Goal: Task Accomplishment & Management: Manage account settings

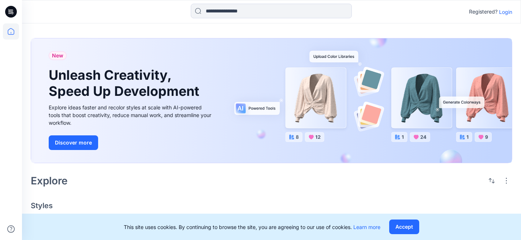
click at [504, 13] on p "Login" at bounding box center [505, 12] width 13 height 8
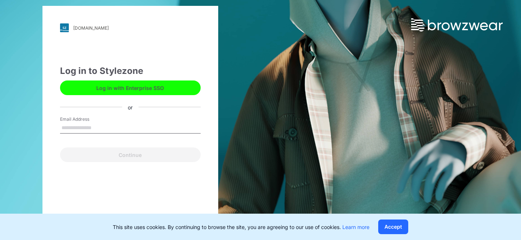
click at [137, 123] on input "Email Address" at bounding box center [130, 128] width 140 height 11
type input "**********"
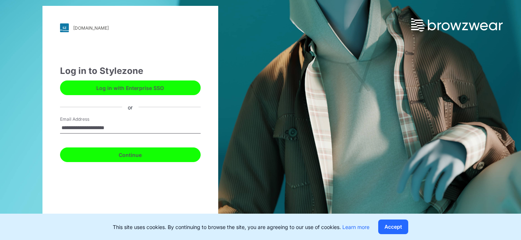
click at [127, 153] on button "Continue" at bounding box center [130, 154] width 140 height 15
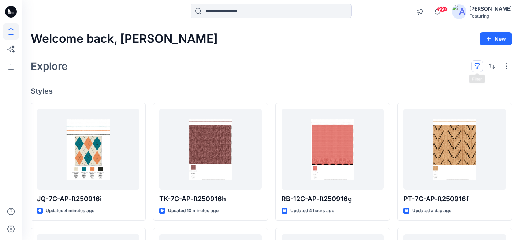
click at [476, 67] on button "button" at bounding box center [477, 66] width 12 height 12
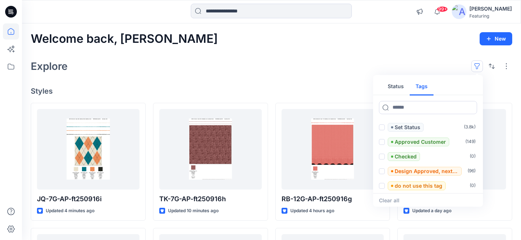
click at [417, 87] on button "Tags" at bounding box center [421, 87] width 24 height 18
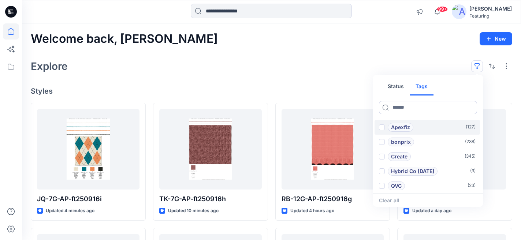
scroll to position [30, 0]
click at [401, 168] on p "Hybrid Co [DATE]" at bounding box center [412, 170] width 43 height 9
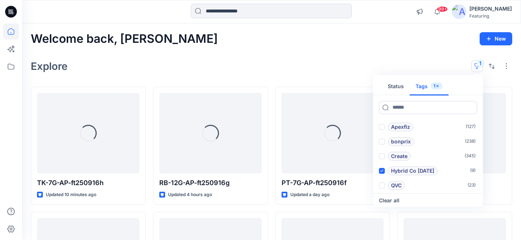
click at [330, 59] on div "Explore 1 Status Tags 1 Add 1101TPX ( 0 ) Add 1204TCX ( 0 ) Apexfiz ( 127 ) bon…" at bounding box center [271, 66] width 481 height 18
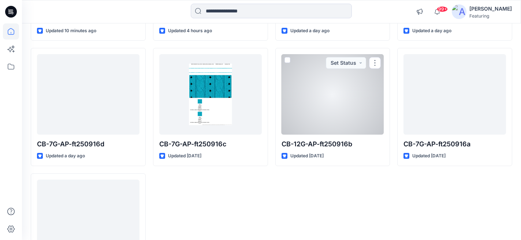
scroll to position [0, 0]
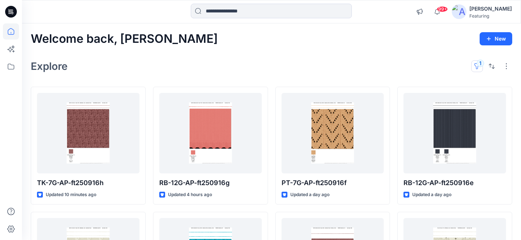
click at [479, 66] on button "1" at bounding box center [477, 66] width 12 height 12
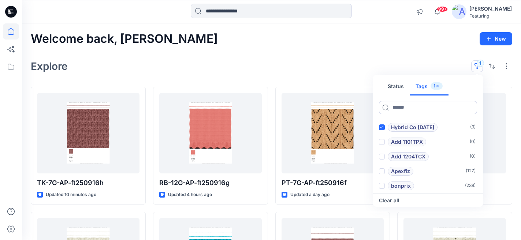
click at [439, 86] on icon "button" at bounding box center [437, 86] width 4 height 4
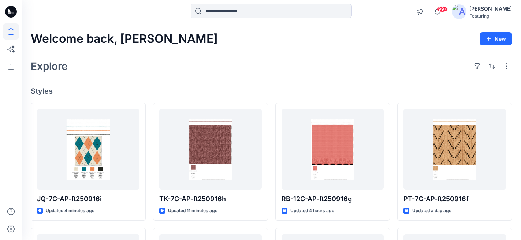
click at [498, 8] on div "Aurelie Rob" at bounding box center [490, 8] width 42 height 9
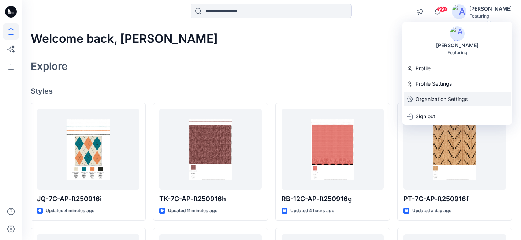
click at [444, 102] on p "Organization Settings" at bounding box center [441, 99] width 52 height 14
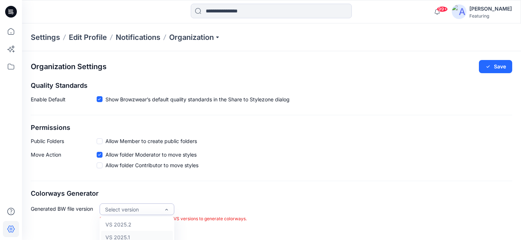
scroll to position [30, 0]
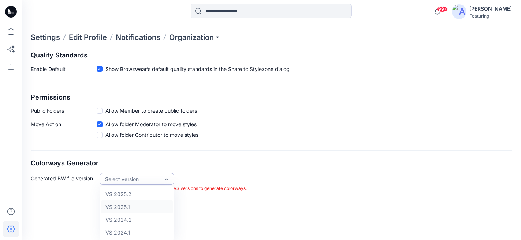
click at [136, 185] on div "VS 2025.1, 2 of 4. 4 results available. Use Up and Down to choose options, pres…" at bounding box center [137, 179] width 75 height 12
click at [138, 191] on div "VS 2025.2" at bounding box center [137, 194] width 72 height 13
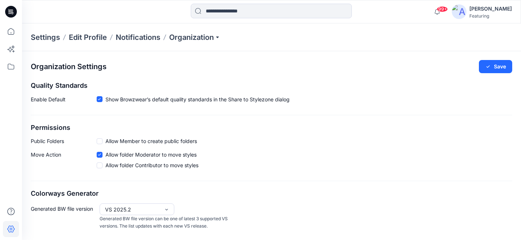
scroll to position [0, 0]
click at [206, 38] on p "Organization" at bounding box center [194, 37] width 51 height 10
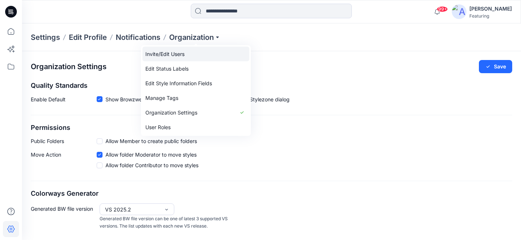
click at [180, 55] on link "Invite/Edit Users" at bounding box center [195, 54] width 107 height 15
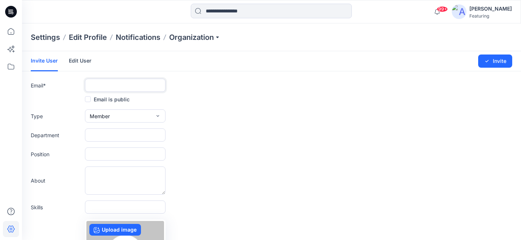
click at [109, 82] on input "text" at bounding box center [125, 85] width 80 height 13
paste input "**********"
type input "**********"
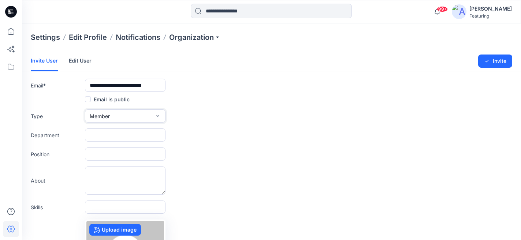
click at [109, 116] on span "Member" at bounding box center [100, 116] width 20 height 8
click at [112, 150] on div "button" at bounding box center [132, 147] width 43 height 9
click at [107, 132] on input "text" at bounding box center [125, 134] width 80 height 13
type input "**********"
click at [101, 158] on input "text" at bounding box center [125, 153] width 80 height 13
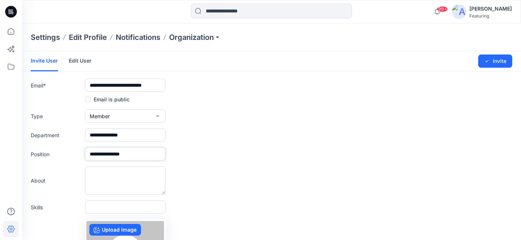
type input "**********"
click at [237, 140] on div "**********" at bounding box center [271, 134] width 481 height 13
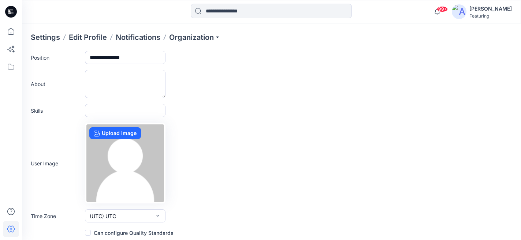
scroll to position [100, 0]
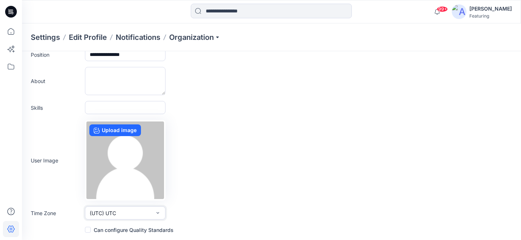
click at [157, 213] on icon "button" at bounding box center [157, 212] width 3 height 1
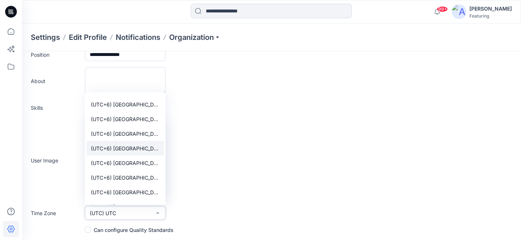
scroll to position [5030, 0]
click at [134, 145] on span "(UTC+6) Asia (Dhaka)" at bounding box center [125, 149] width 69 height 8
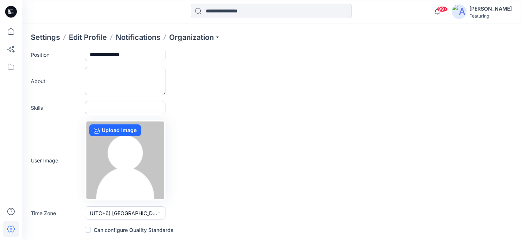
click at [225, 162] on div "User Image Upload image" at bounding box center [271, 160] width 481 height 80
click at [88, 228] on span at bounding box center [88, 230] width 6 height 6
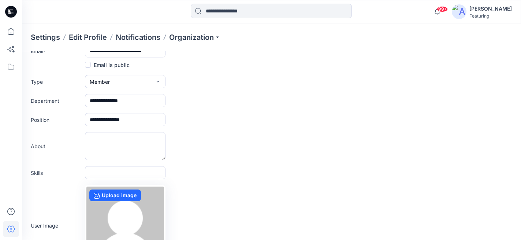
scroll to position [0, 0]
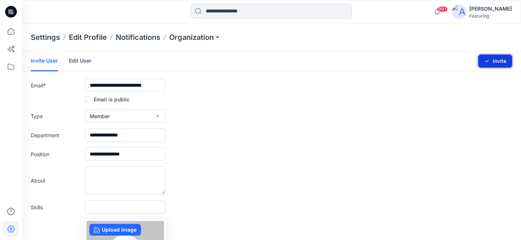
click at [497, 61] on button "Invite" at bounding box center [495, 61] width 34 height 13
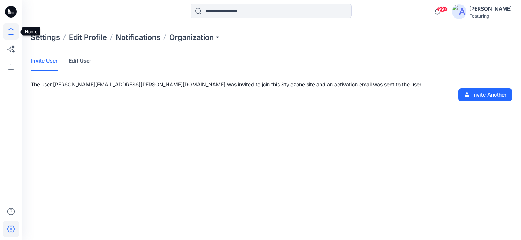
click at [9, 31] on icon at bounding box center [11, 31] width 16 height 16
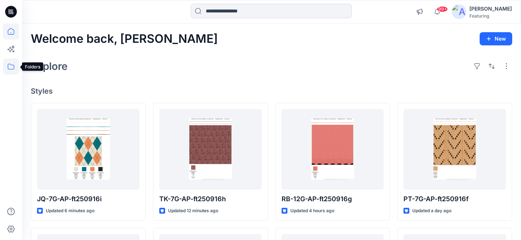
click at [10, 67] on icon at bounding box center [11, 67] width 16 height 16
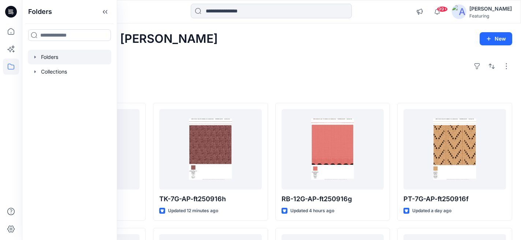
click at [57, 57] on div at bounding box center [69, 57] width 83 height 15
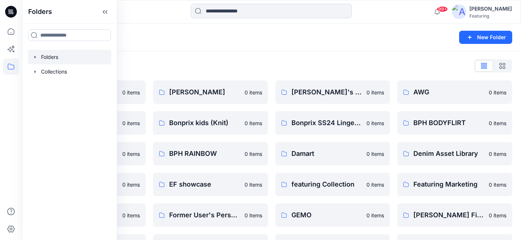
click at [146, 34] on div "Folders" at bounding box center [243, 37] width 424 height 10
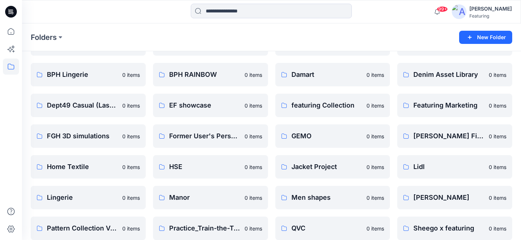
scroll to position [79, 0]
click at [503, 72] on button "button" at bounding box center [500, 74] width 12 height 12
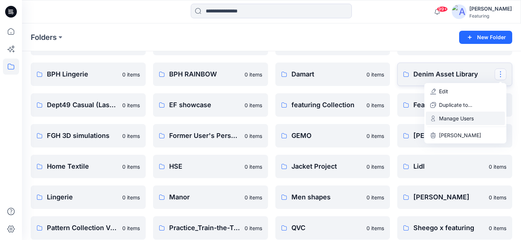
click at [453, 121] on p "Manage Users" at bounding box center [456, 119] width 35 height 8
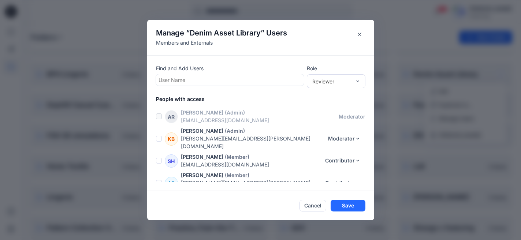
click at [278, 81] on div at bounding box center [229, 79] width 143 height 9
type input "*****"
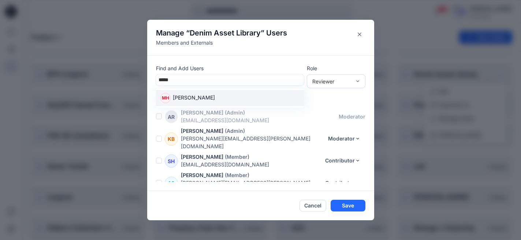
click at [226, 97] on div "MH Mosharaf Hossain" at bounding box center [229, 98] width 139 height 10
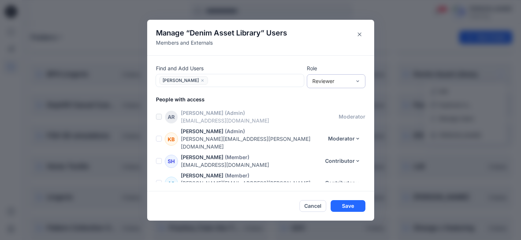
click at [346, 78] on div "Reviewer" at bounding box center [331, 81] width 39 height 8
click at [342, 108] on div "Contributor" at bounding box center [336, 108] width 56 height 13
click at [349, 206] on button "Save" at bounding box center [347, 206] width 35 height 12
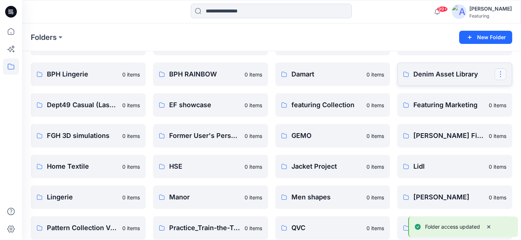
click at [499, 75] on button "button" at bounding box center [500, 74] width 12 height 12
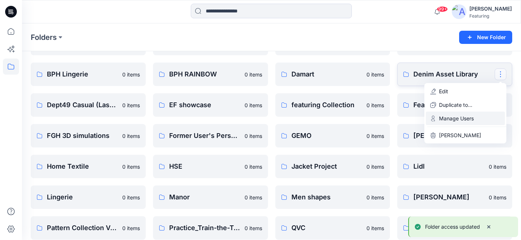
click at [461, 120] on p "Manage Users" at bounding box center [456, 119] width 35 height 8
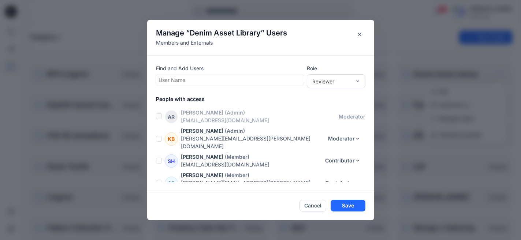
click at [157, 158] on span at bounding box center [159, 161] width 6 height 6
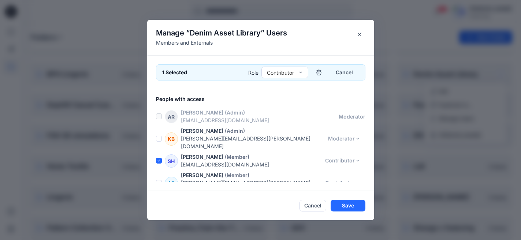
click at [159, 180] on span at bounding box center [159, 183] width 6 height 6
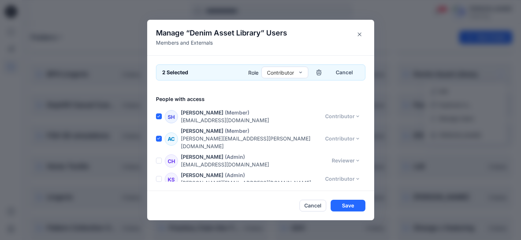
scroll to position [53, 0]
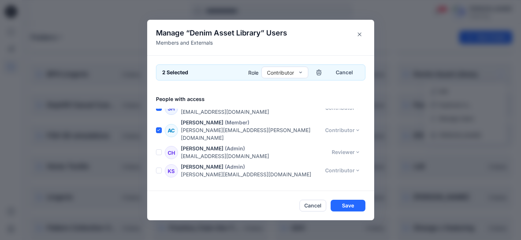
click at [158, 149] on span at bounding box center [159, 152] width 6 height 6
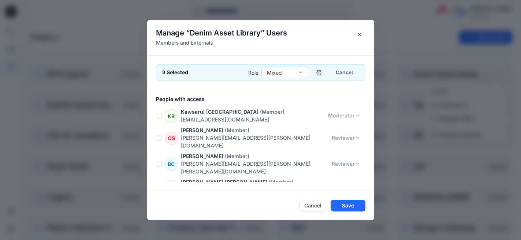
scroll to position [117, 0]
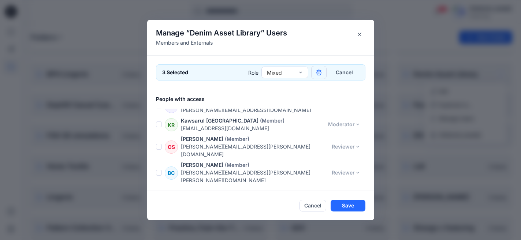
click at [319, 73] on icon "button" at bounding box center [319, 73] width 6 height 6
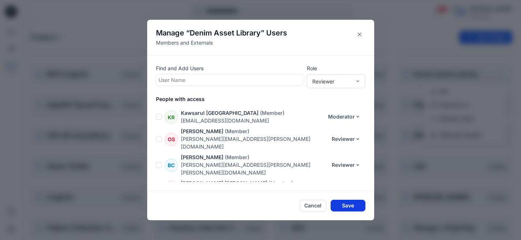
click at [339, 206] on button "Save" at bounding box center [347, 206] width 35 height 12
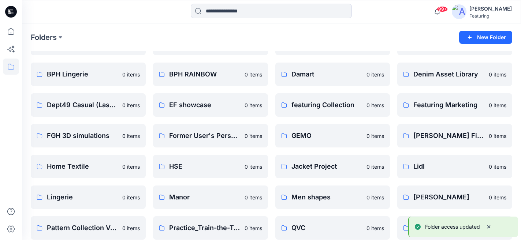
click at [405, 41] on div "Folders" at bounding box center [243, 37] width 424 height 10
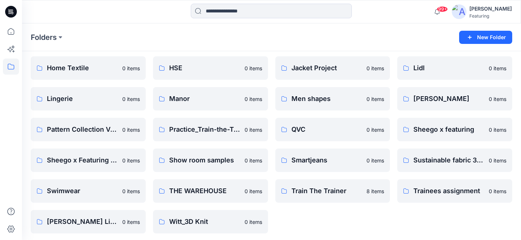
scroll to position [180, 0]
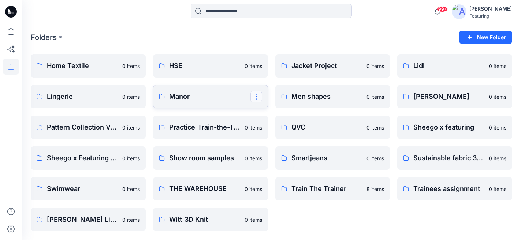
click at [257, 94] on button "button" at bounding box center [256, 97] width 12 height 12
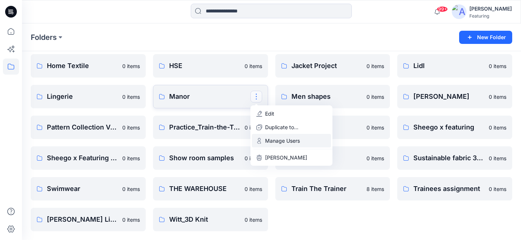
click at [284, 143] on p "Manage Users" at bounding box center [282, 141] width 35 height 8
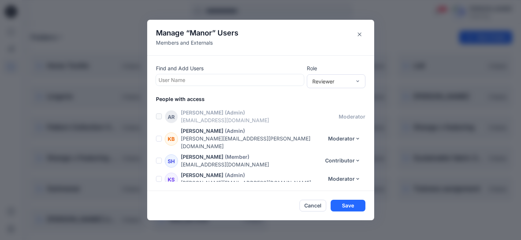
click at [260, 75] on div "User Name" at bounding box center [229, 80] width 146 height 11
type input "******"
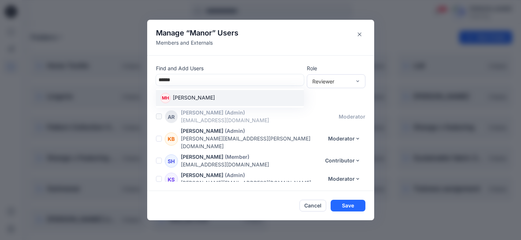
click at [213, 96] on p "Mosharaf Hossain" at bounding box center [194, 99] width 42 height 10
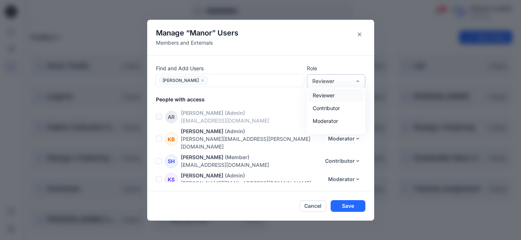
click at [325, 79] on div "Reviewer" at bounding box center [331, 81] width 39 height 8
click at [328, 106] on div "Contributor" at bounding box center [336, 108] width 56 height 13
click at [352, 207] on button "Save" at bounding box center [347, 206] width 35 height 12
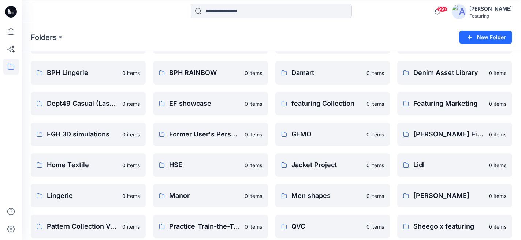
scroll to position [0, 0]
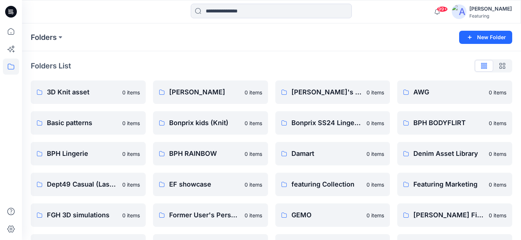
click at [10, 11] on icon at bounding box center [8, 10] width 1 height 0
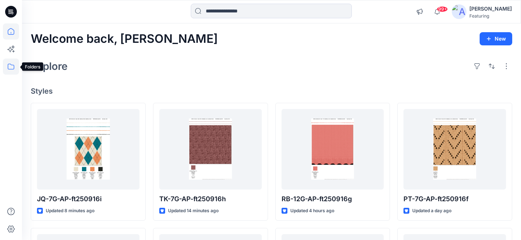
click at [11, 67] on icon at bounding box center [11, 67] width 16 height 16
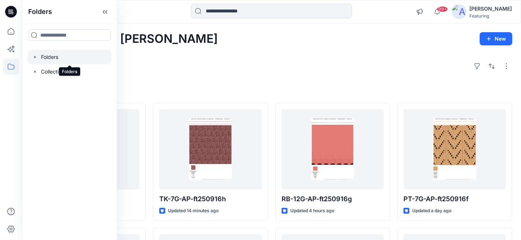
click at [52, 59] on div at bounding box center [69, 57] width 83 height 15
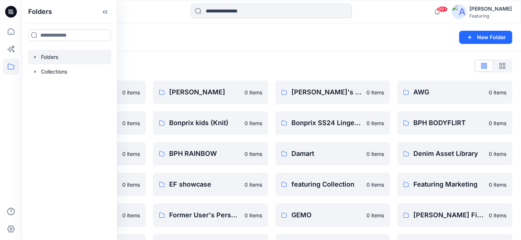
click at [246, 66] on div "Folders List" at bounding box center [271, 66] width 481 height 12
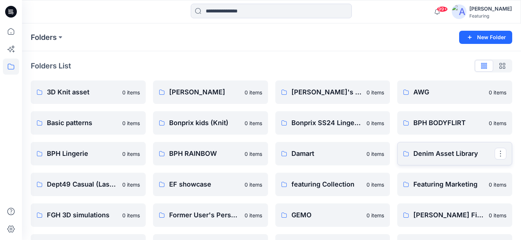
click at [448, 154] on p "Denim Asset Library" at bounding box center [453, 154] width 81 height 10
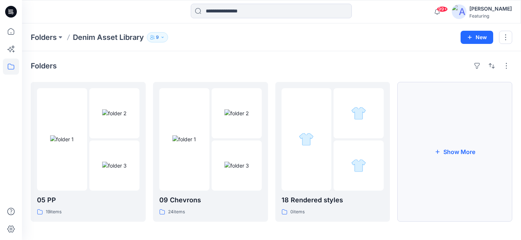
click at [463, 151] on button "Show More" at bounding box center [454, 152] width 115 height 140
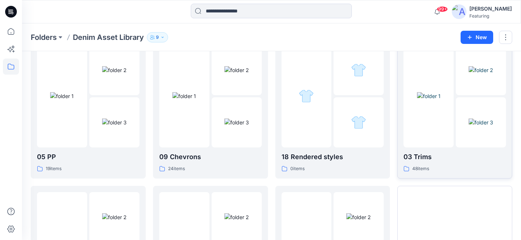
scroll to position [149, 0]
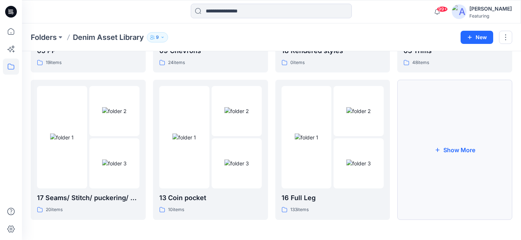
click at [455, 149] on button "Show More" at bounding box center [454, 150] width 115 height 140
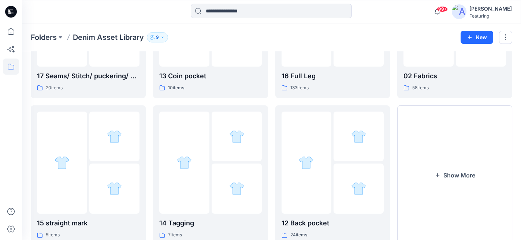
scroll to position [297, 0]
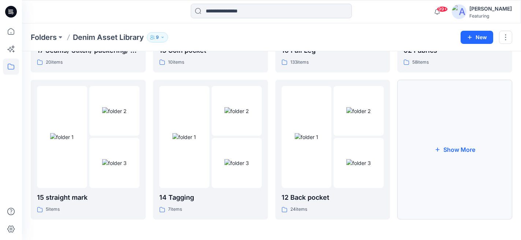
click at [455, 147] on button "Show More" at bounding box center [454, 150] width 115 height 140
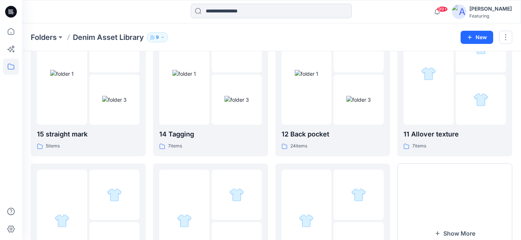
scroll to position [444, 0]
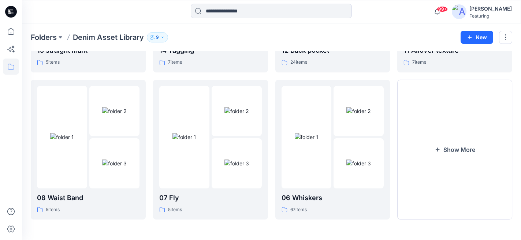
click at [455, 147] on button "Show More" at bounding box center [454, 150] width 115 height 140
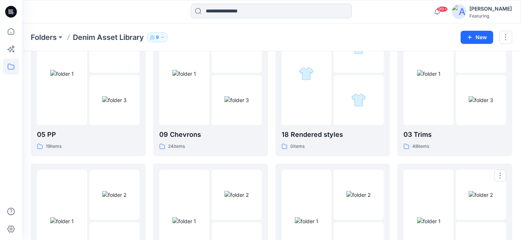
scroll to position [0, 0]
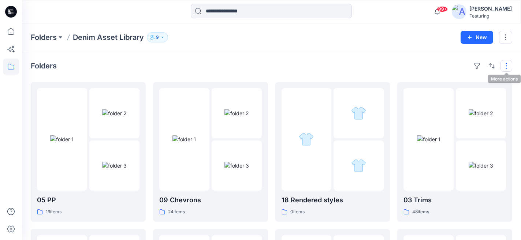
click at [508, 63] on button "button" at bounding box center [506, 66] width 12 height 12
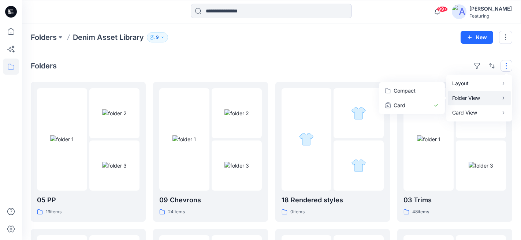
click at [474, 98] on p "Folder View" at bounding box center [475, 98] width 46 height 9
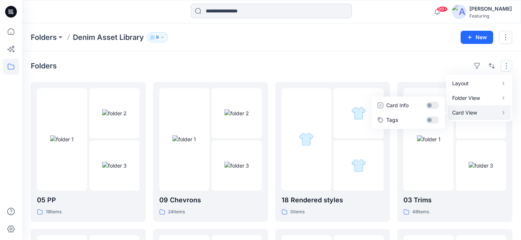
click at [483, 110] on p "Card View" at bounding box center [475, 112] width 46 height 9
click at [434, 61] on div "Folders Layout Grid Large Grid Folder View Compact Card Card View Card Info Tags" at bounding box center [271, 66] width 481 height 12
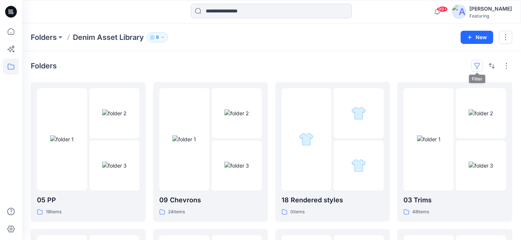
click at [478, 65] on button "button" at bounding box center [477, 66] width 12 height 12
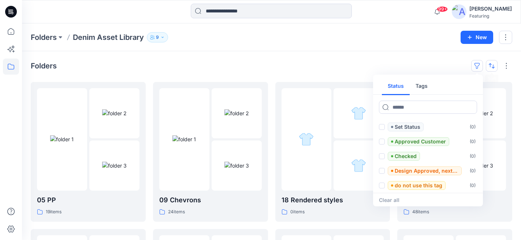
click at [491, 65] on button "button" at bounding box center [491, 66] width 12 height 12
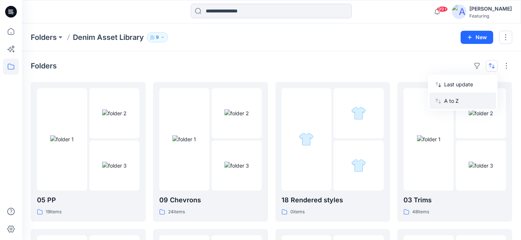
click at [459, 98] on p "A to Z" at bounding box center [467, 101] width 46 height 8
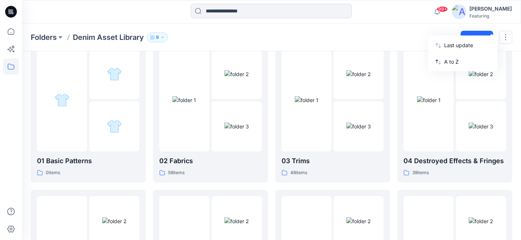
scroll to position [45, 0]
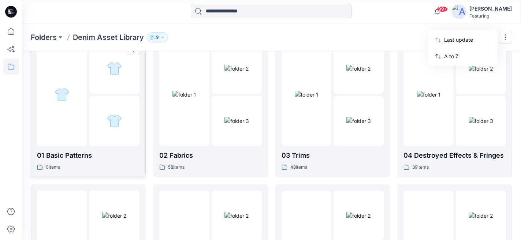
click at [78, 153] on p "01 Basic Patterns" at bounding box center [88, 155] width 102 height 10
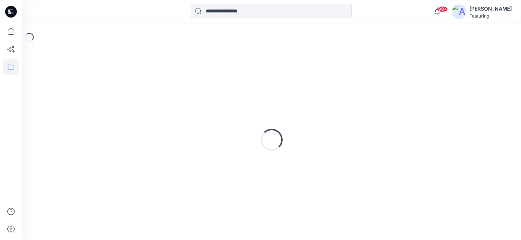
scroll to position [2, 0]
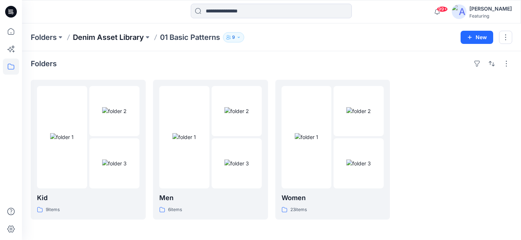
click at [135, 41] on p "Denim Asset Library" at bounding box center [108, 37] width 71 height 10
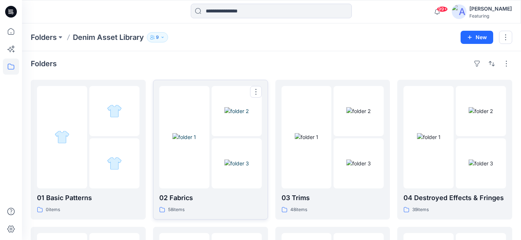
click at [185, 195] on p "02 Fabrics" at bounding box center [210, 198] width 102 height 10
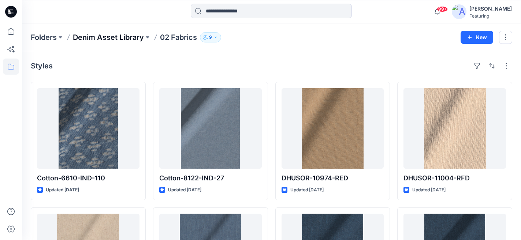
click at [132, 41] on p "Denim Asset Library" at bounding box center [108, 37] width 71 height 10
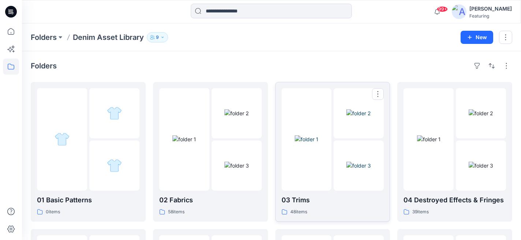
click at [302, 199] on p "03 Trims" at bounding box center [332, 200] width 102 height 10
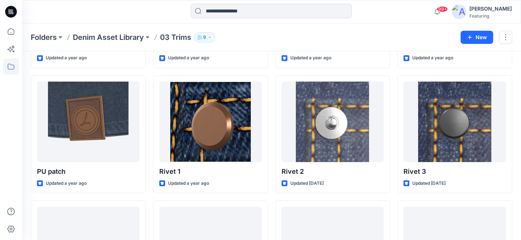
scroll to position [908, 0]
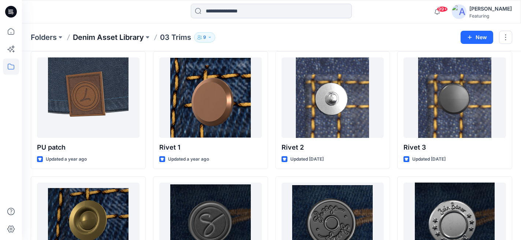
click at [139, 38] on p "Denim Asset Library" at bounding box center [108, 37] width 71 height 10
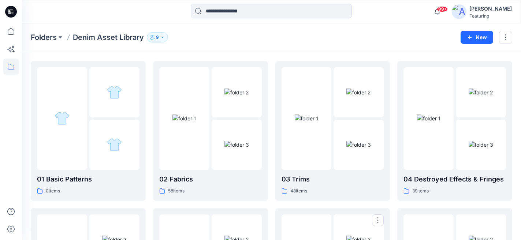
scroll to position [15, 0]
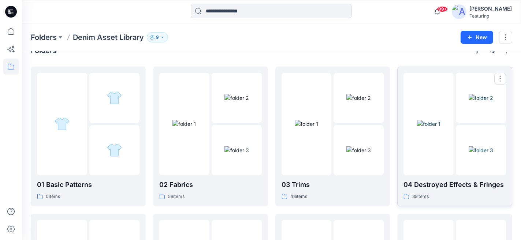
click at [459, 184] on p "04 Destroyed Effects & Fringes" at bounding box center [454, 185] width 102 height 10
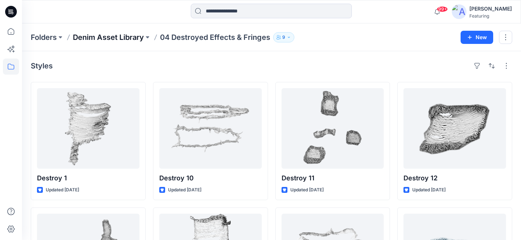
click at [116, 42] on p "Denim Asset Library" at bounding box center [108, 37] width 71 height 10
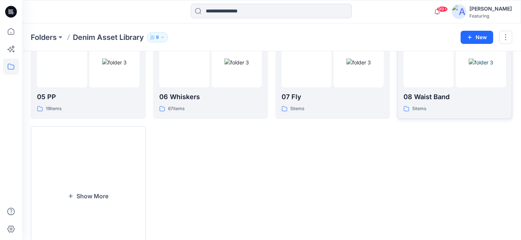
scroll to position [257, 0]
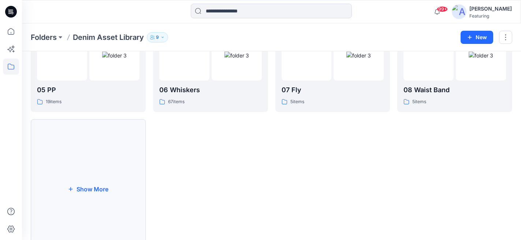
click at [95, 189] on button "Show More" at bounding box center [88, 189] width 115 height 140
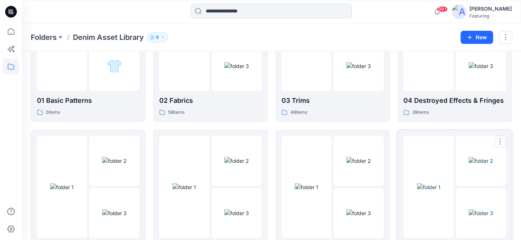
scroll to position [0, 0]
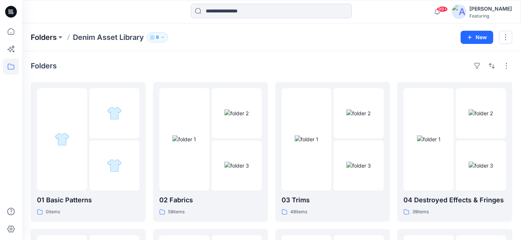
click at [50, 40] on p "Folders" at bounding box center [44, 37] width 26 height 10
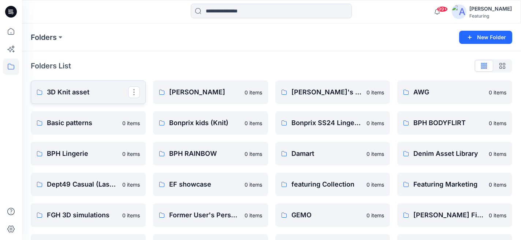
click at [79, 88] on p "3D Knit asset" at bounding box center [87, 92] width 81 height 10
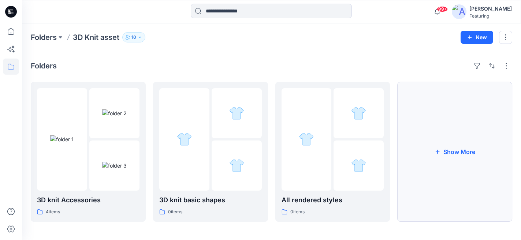
click at [449, 149] on button "Show More" at bounding box center [454, 152] width 115 height 140
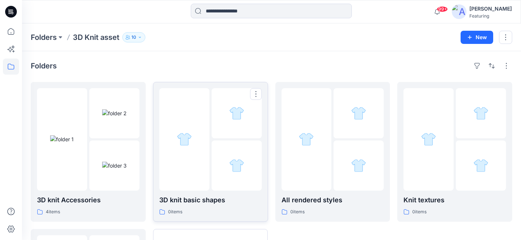
click at [177, 161] on div at bounding box center [184, 139] width 50 height 102
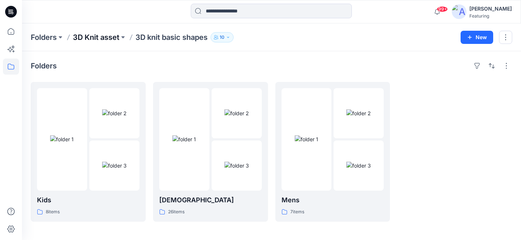
click at [112, 36] on p "3D Knit asset" at bounding box center [96, 37] width 46 height 10
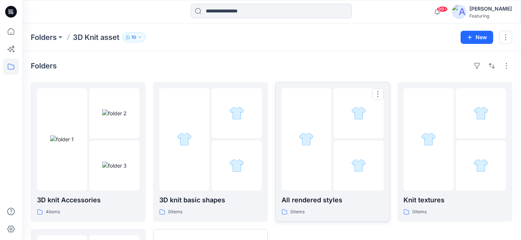
scroll to position [65, 0]
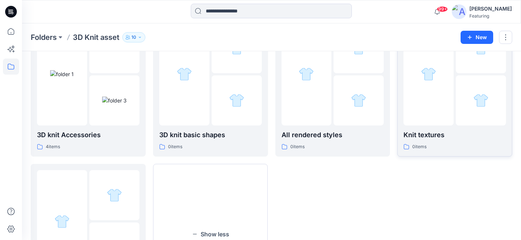
click at [431, 136] on p "Knit textures" at bounding box center [454, 135] width 102 height 10
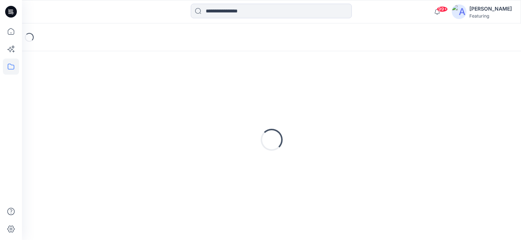
scroll to position [2, 0]
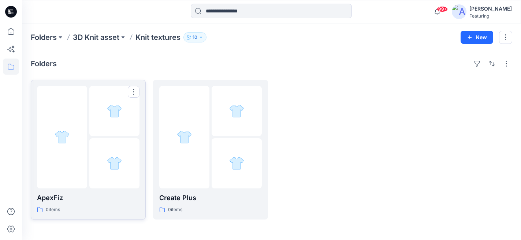
click at [89, 201] on p "ApexFiz" at bounding box center [88, 198] width 102 height 10
click at [106, 202] on p "12-14GG" at bounding box center [88, 198] width 102 height 10
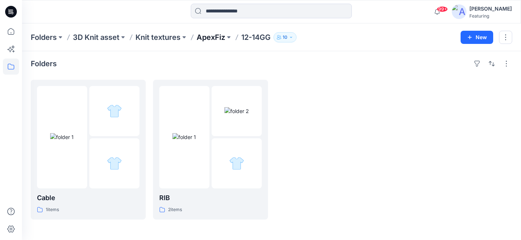
click at [206, 40] on p "ApexFiz" at bounding box center [210, 37] width 29 height 10
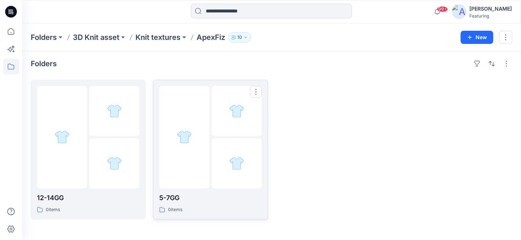
click at [168, 201] on p "5-7GG" at bounding box center [210, 198] width 102 height 10
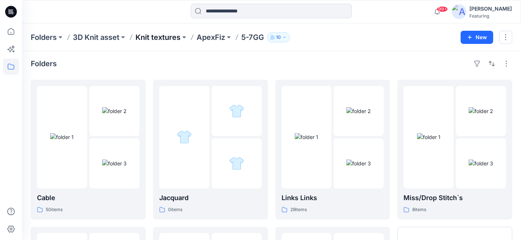
click at [174, 37] on p "Knit textures" at bounding box center [157, 37] width 45 height 10
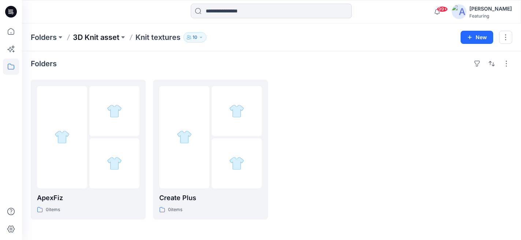
click at [103, 35] on p "3D Knit asset" at bounding box center [96, 37] width 46 height 10
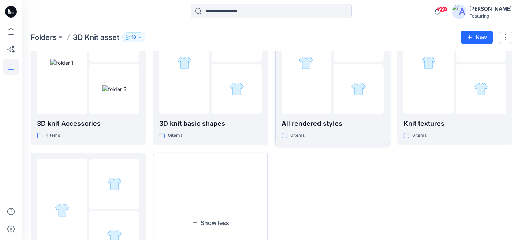
click at [308, 132] on div "0 items" at bounding box center [332, 136] width 102 height 8
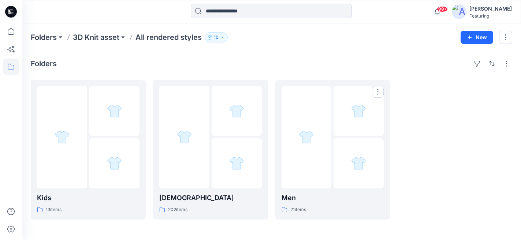
scroll to position [2, 0]
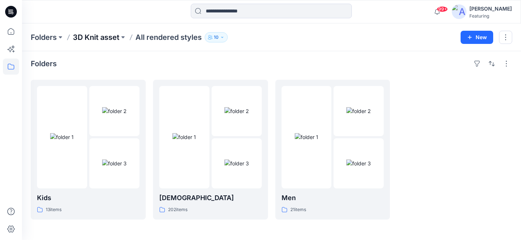
click at [114, 36] on p "3D Knit asset" at bounding box center [96, 37] width 46 height 10
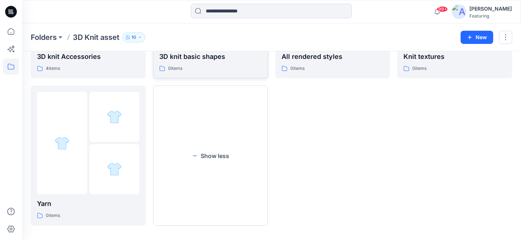
scroll to position [149, 0]
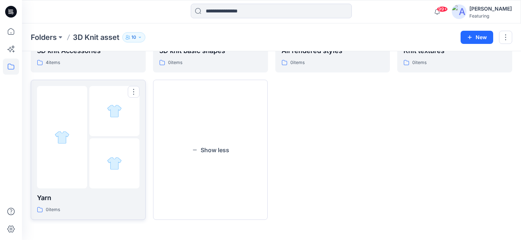
click at [80, 179] on div at bounding box center [62, 137] width 50 height 102
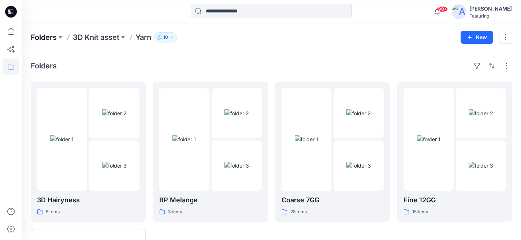
click at [50, 34] on p "Folders" at bounding box center [44, 37] width 26 height 10
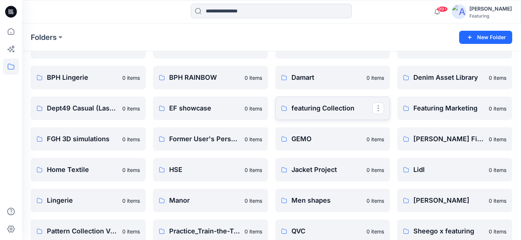
scroll to position [78, 0]
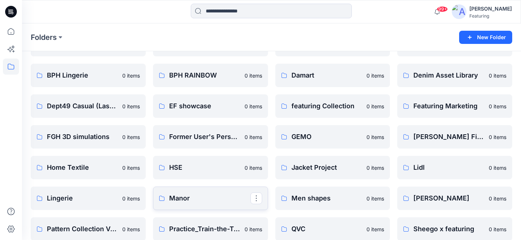
click at [194, 202] on p "Manor" at bounding box center [209, 198] width 81 height 10
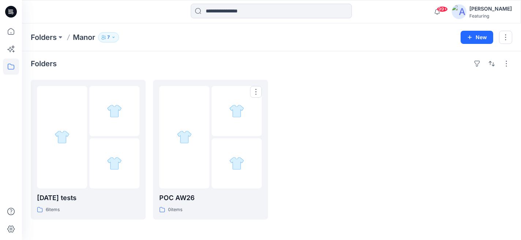
scroll to position [2, 0]
click at [78, 208] on div "6 items" at bounding box center [88, 210] width 102 height 8
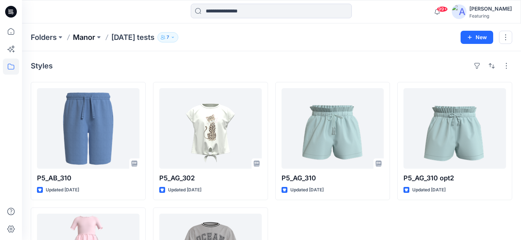
click at [91, 33] on p "Manor" at bounding box center [84, 37] width 22 height 10
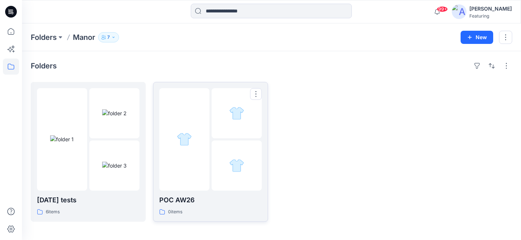
click at [168, 202] on p "POC AW26" at bounding box center [210, 200] width 102 height 10
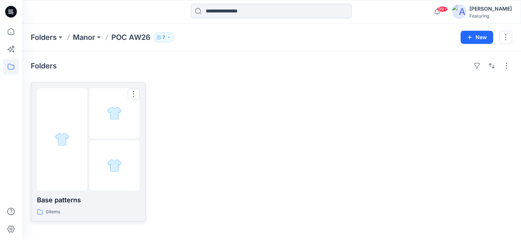
click at [99, 203] on p "Base patterns" at bounding box center [88, 200] width 102 height 10
click at [77, 205] on p "Baby Boys" at bounding box center [88, 200] width 102 height 10
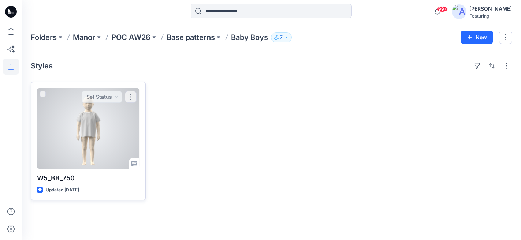
click at [99, 131] on div at bounding box center [88, 128] width 102 height 80
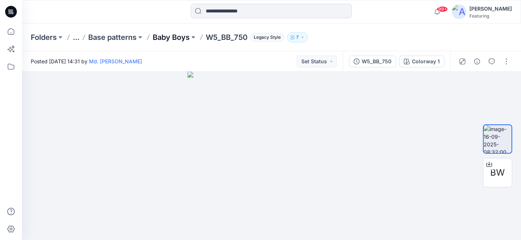
click at [166, 38] on p "Baby Boys" at bounding box center [171, 37] width 37 height 10
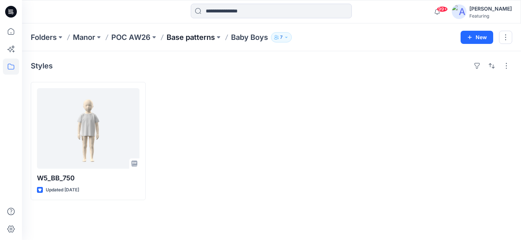
click at [179, 37] on p "Base patterns" at bounding box center [190, 37] width 48 height 10
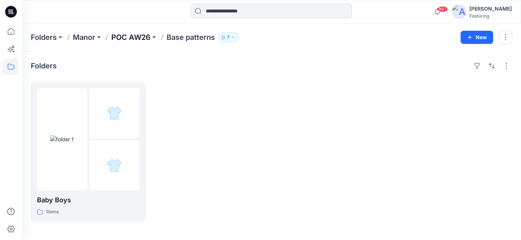
click at [141, 32] on p "POC AW26" at bounding box center [130, 37] width 39 height 10
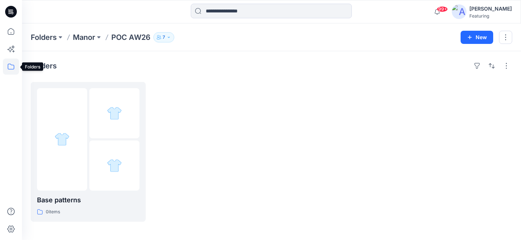
click at [10, 71] on icon at bounding box center [11, 67] width 16 height 16
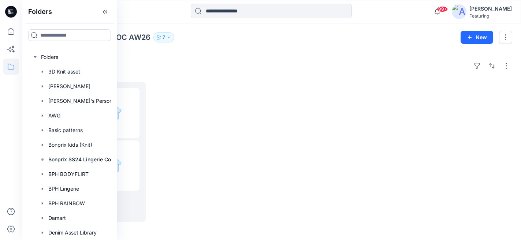
click at [177, 78] on div "Folders Base patterns 0 items" at bounding box center [271, 146] width 499 height 191
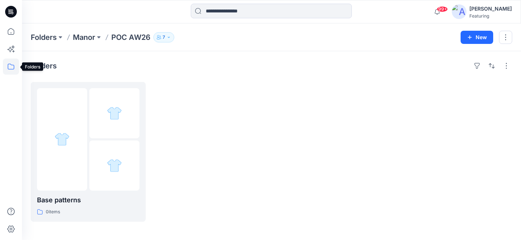
click at [11, 68] on icon at bounding box center [11, 67] width 16 height 16
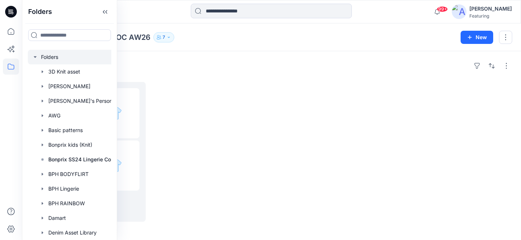
click at [36, 56] on icon "button" at bounding box center [35, 57] width 6 height 6
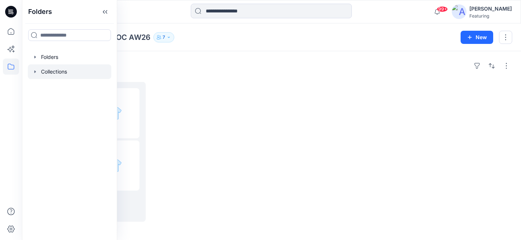
click at [56, 72] on div at bounding box center [69, 71] width 83 height 15
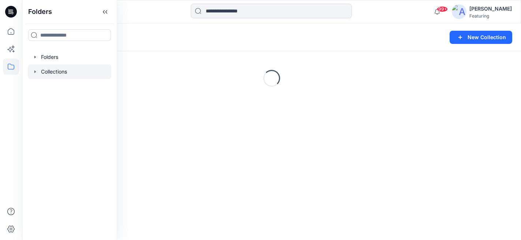
click at [192, 41] on div "Collections" at bounding box center [243, 37] width 424 height 10
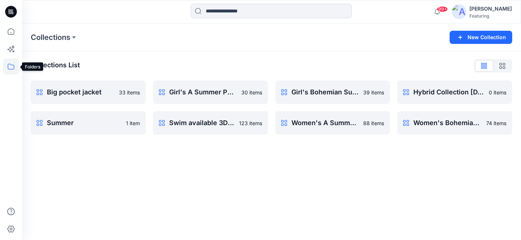
click at [10, 65] on icon at bounding box center [11, 67] width 16 height 16
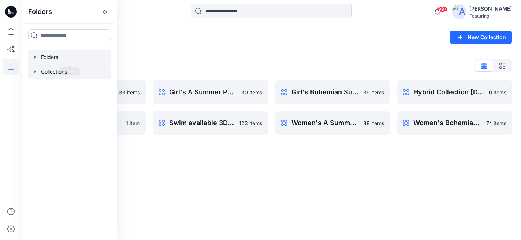
click at [68, 56] on div at bounding box center [69, 57] width 83 height 15
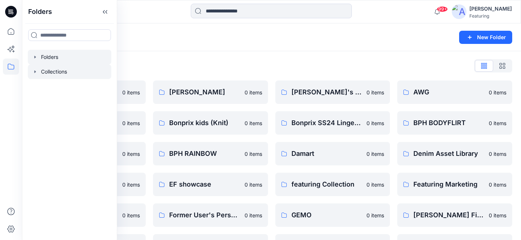
click at [57, 75] on div at bounding box center [69, 71] width 83 height 15
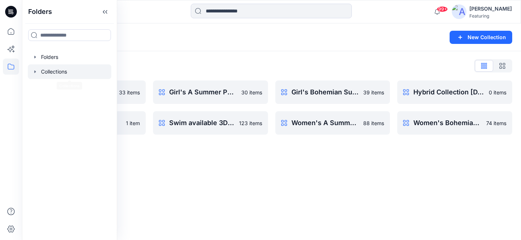
click at [134, 55] on div "Collections List Big pocket jacket 33 items Summer 1 item Girl's A Summer Postc…" at bounding box center [271, 97] width 499 height 92
